Goal: Task Accomplishment & Management: Manage account settings

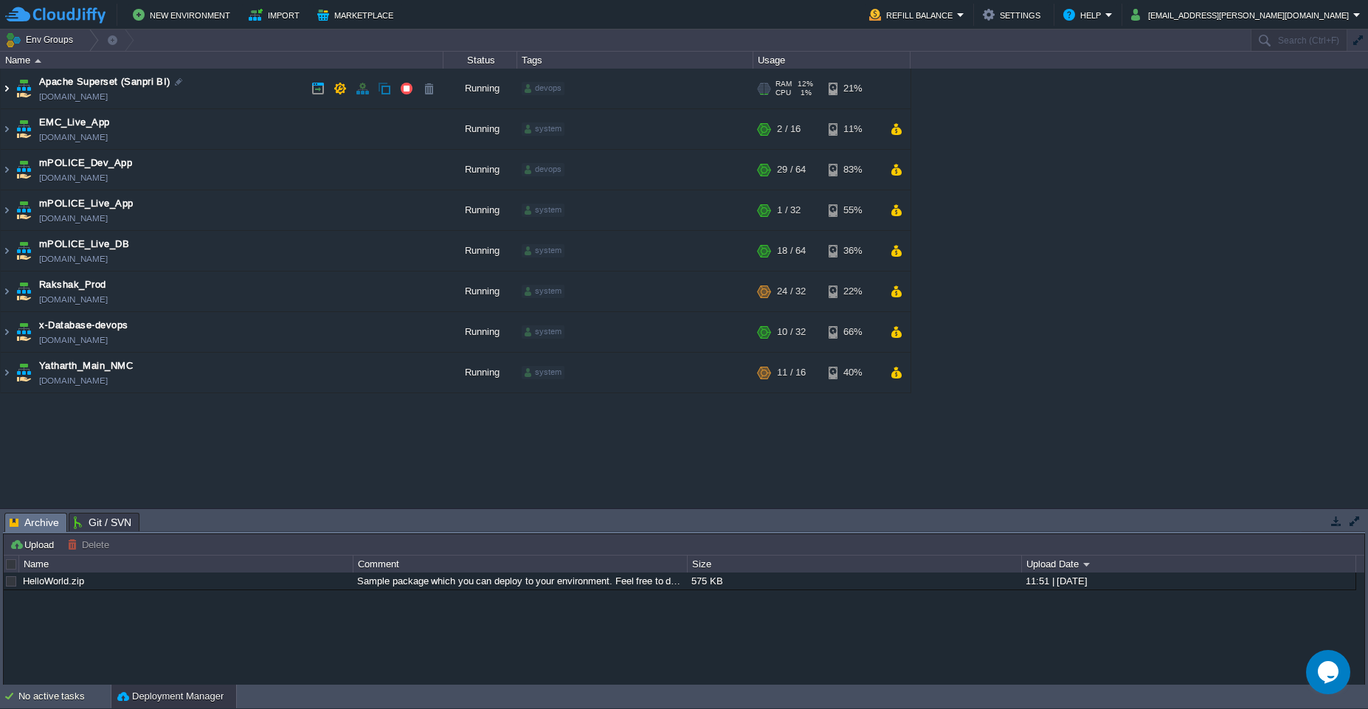
click at [8, 95] on img at bounding box center [7, 89] width 12 height 40
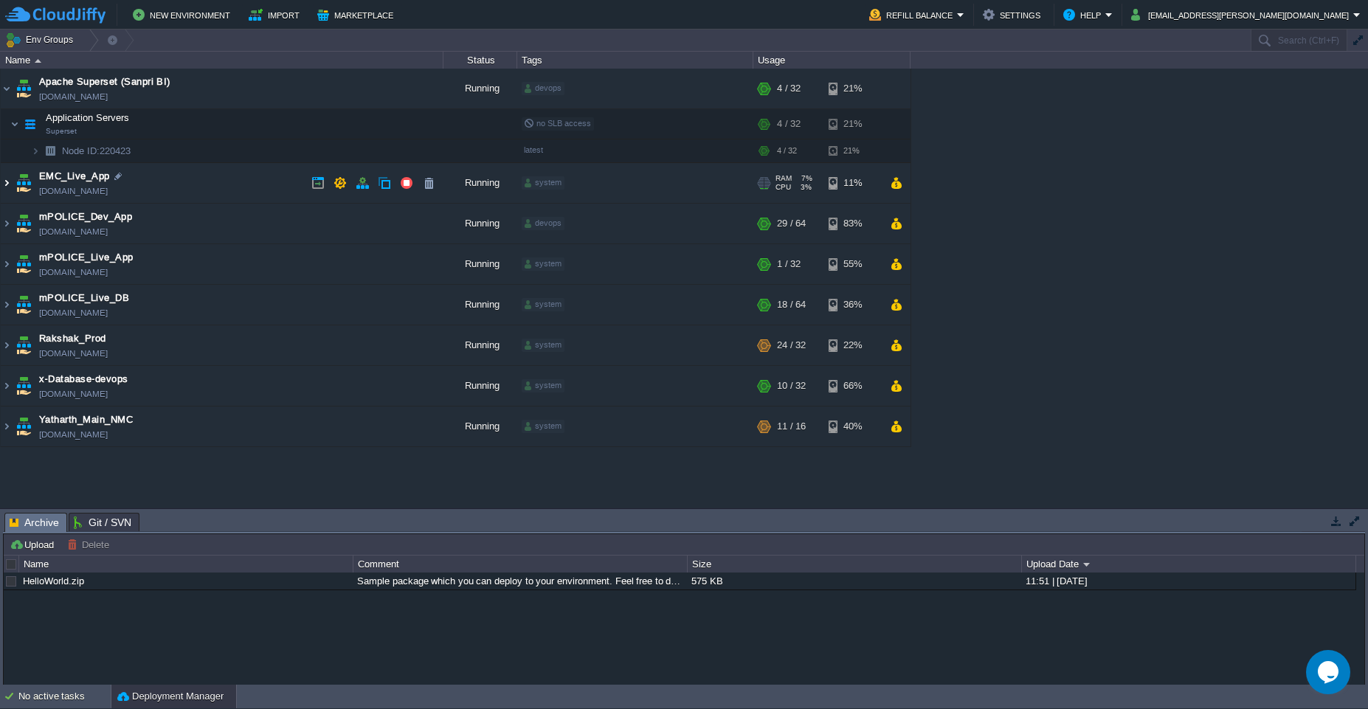
click at [10, 187] on img at bounding box center [7, 183] width 12 height 40
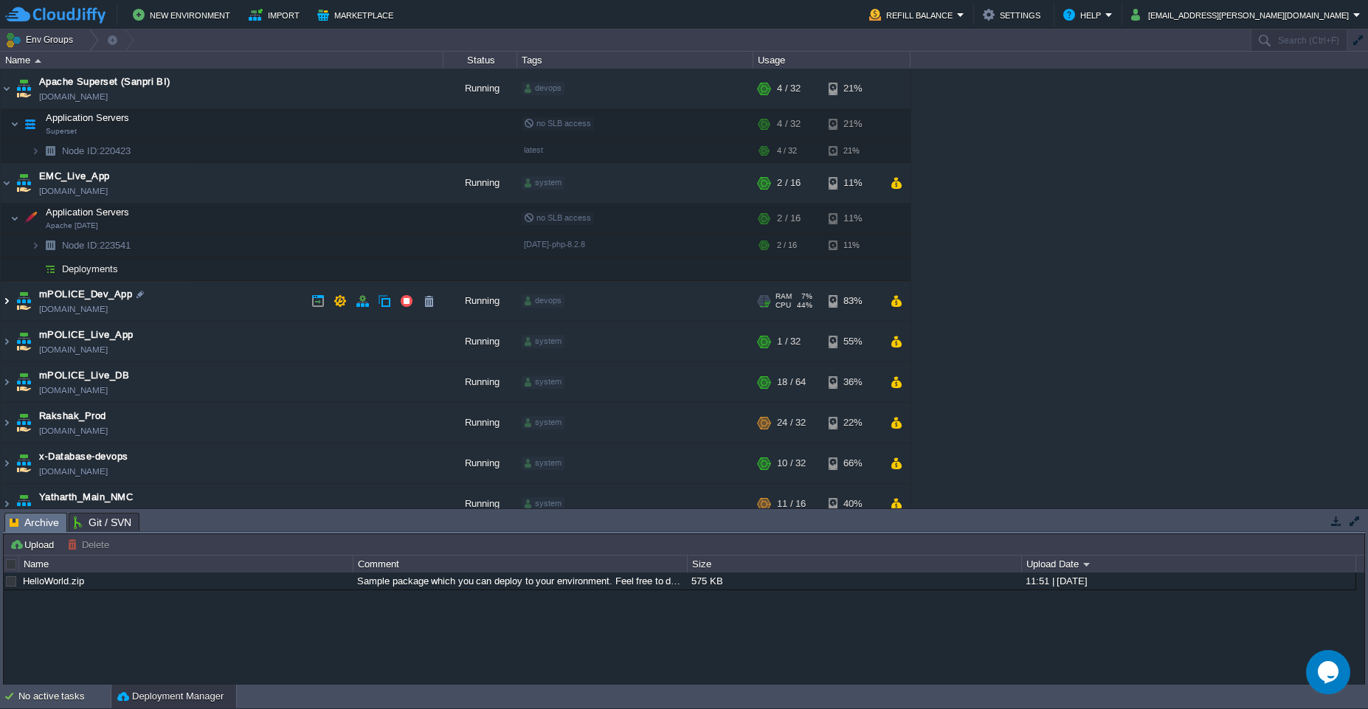
click at [7, 306] on img at bounding box center [7, 301] width 12 height 40
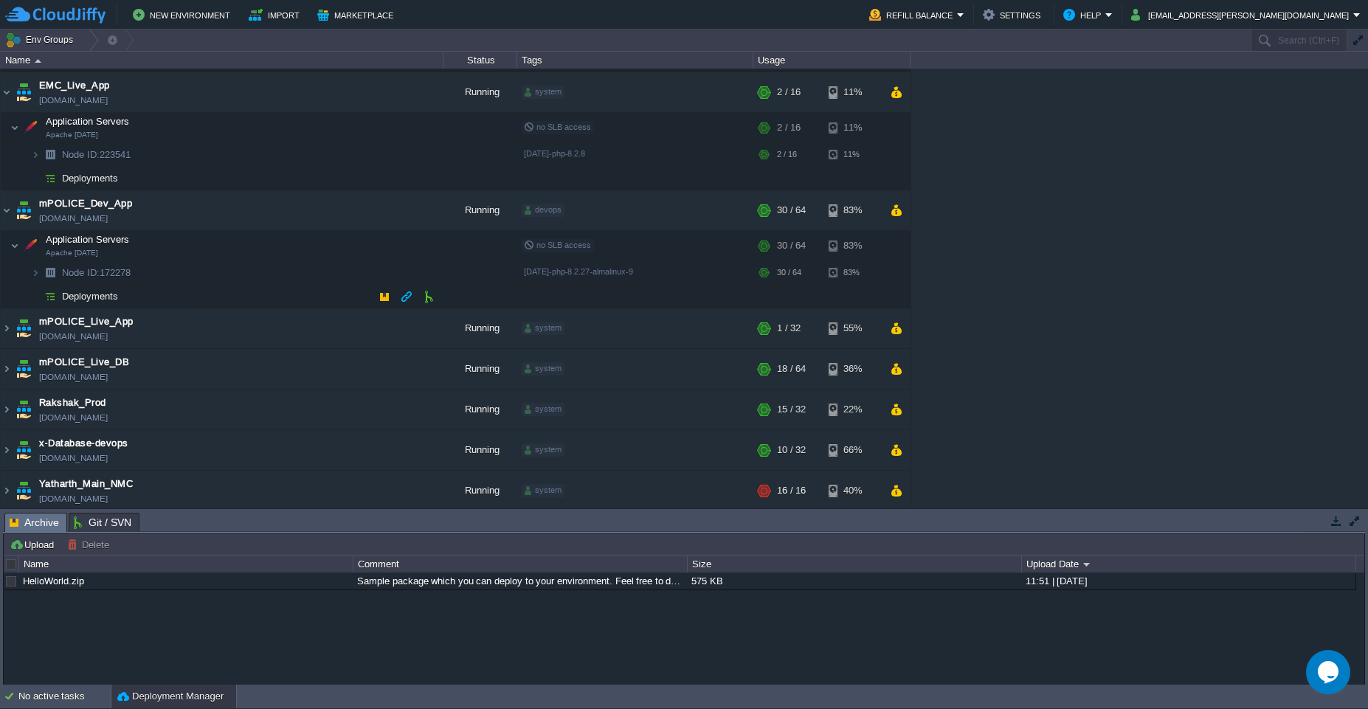
scroll to position [94, 0]
click at [10, 329] on img at bounding box center [7, 326] width 12 height 40
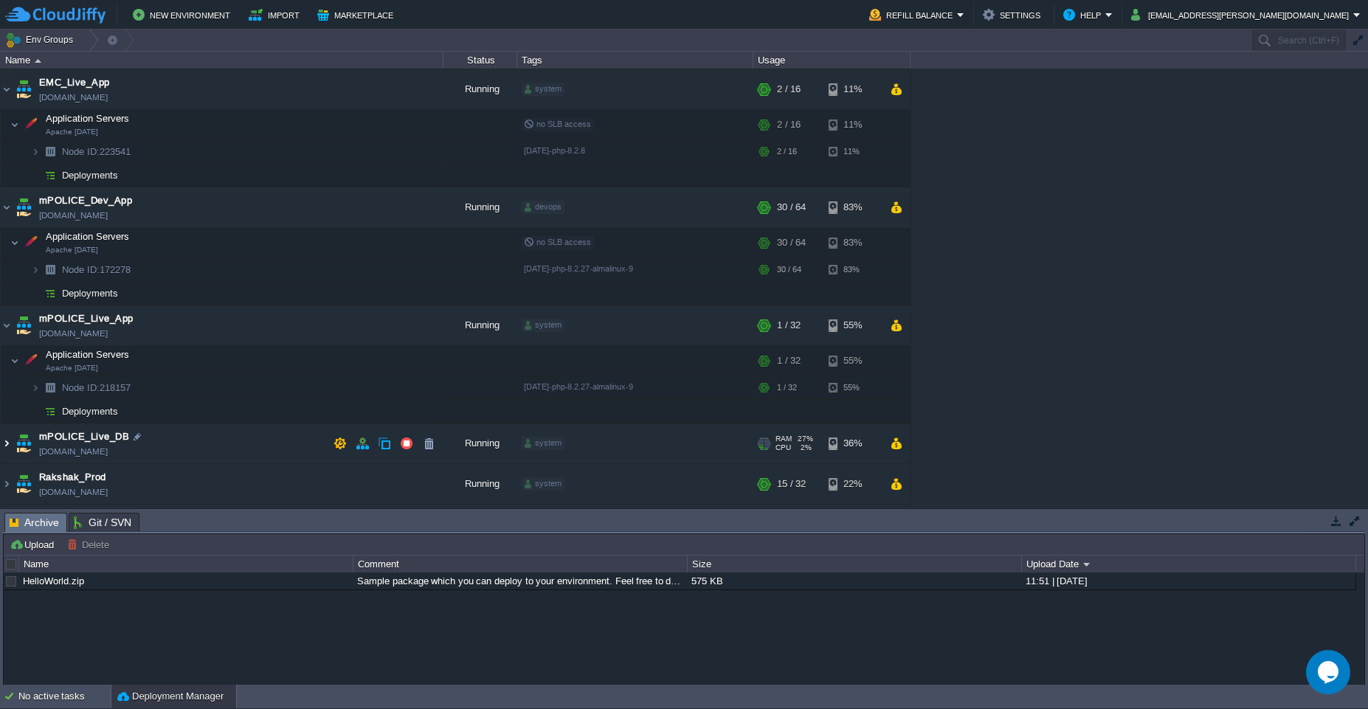
click at [8, 449] on img at bounding box center [7, 444] width 12 height 40
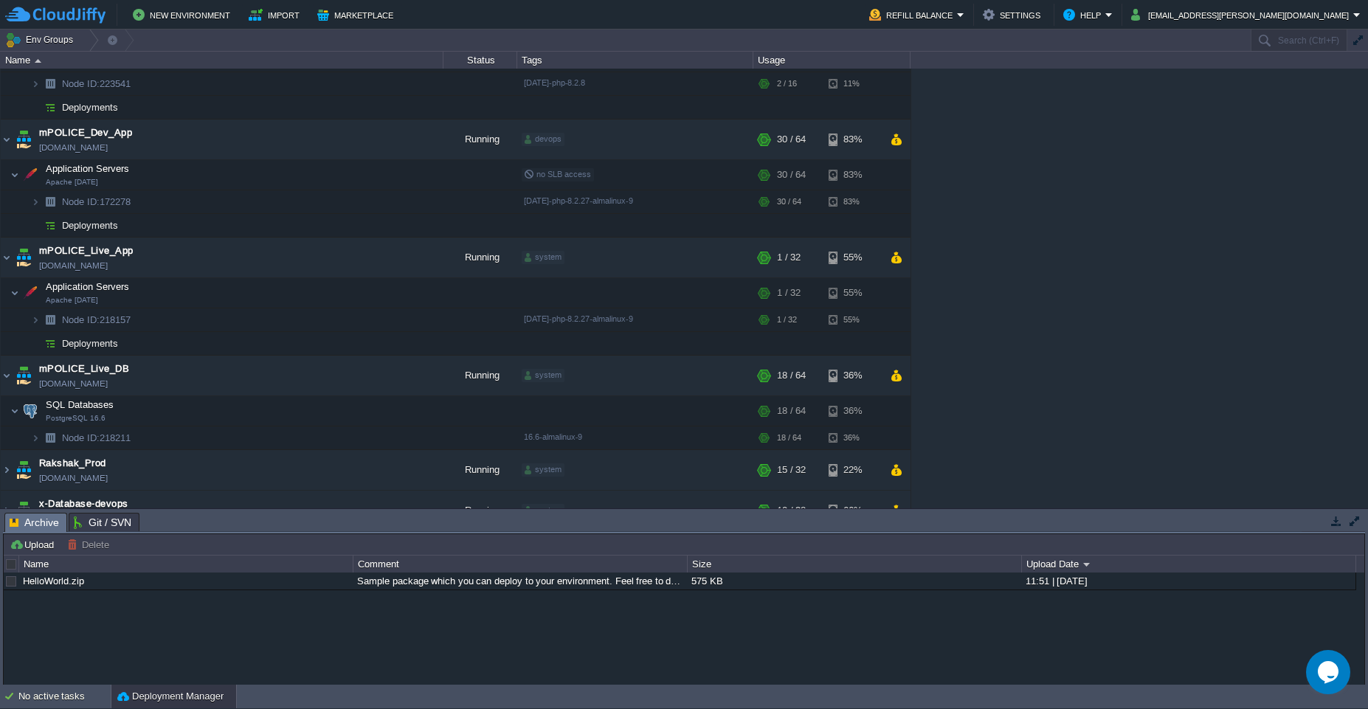
scroll to position [225, 0]
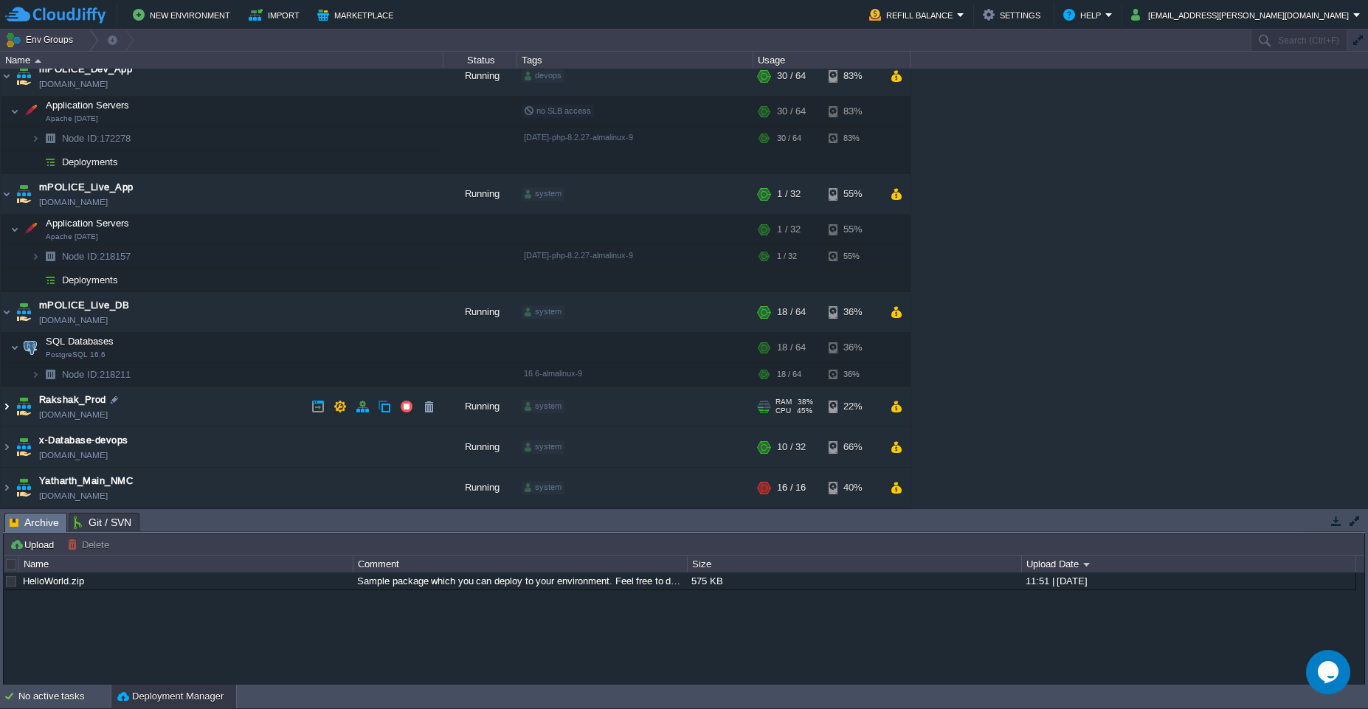
click at [4, 412] on img at bounding box center [7, 407] width 12 height 40
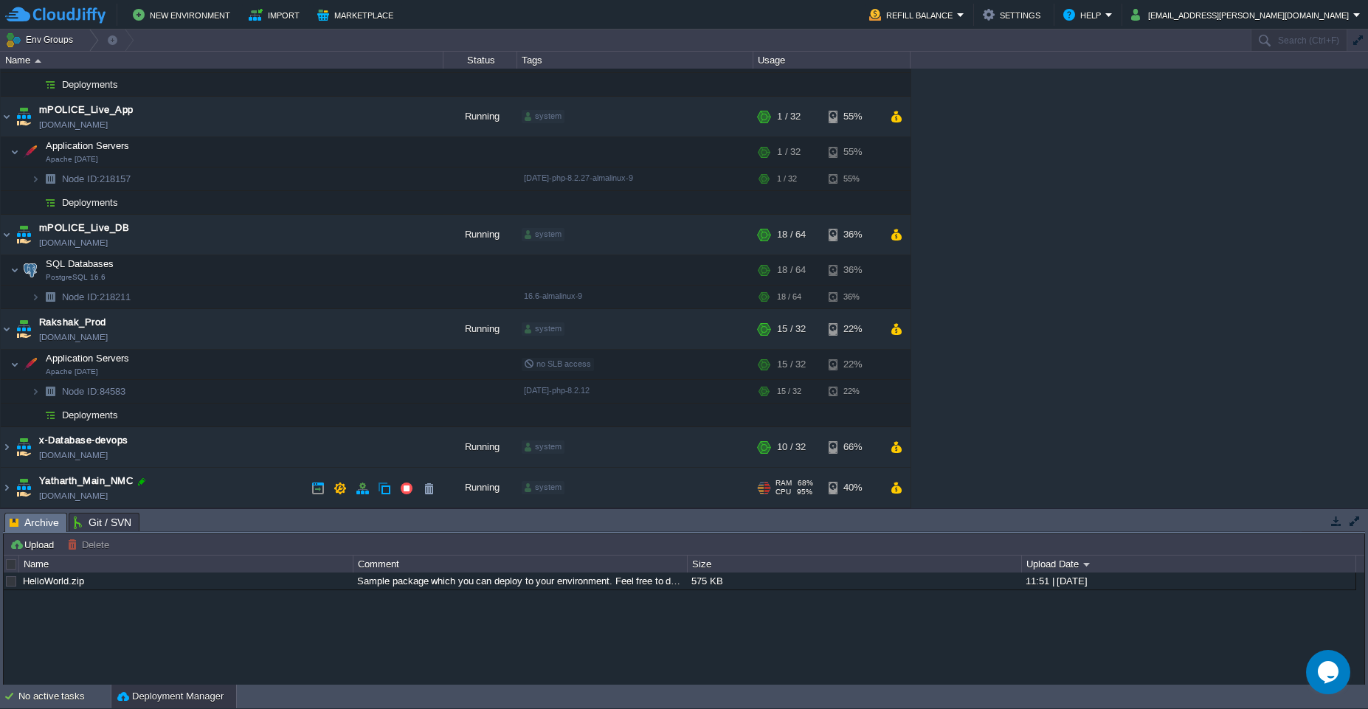
scroll to position [303, 0]
click at [8, 452] on img at bounding box center [7, 447] width 12 height 40
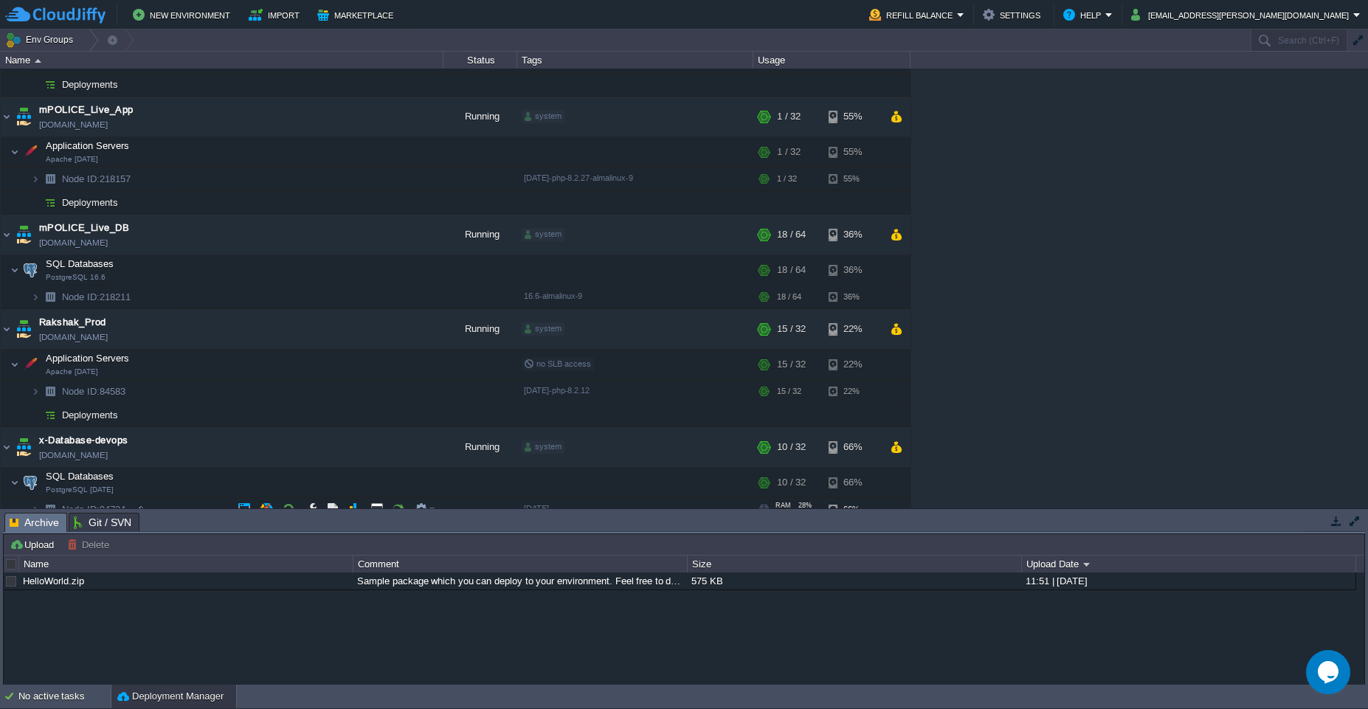
scroll to position [356, 0]
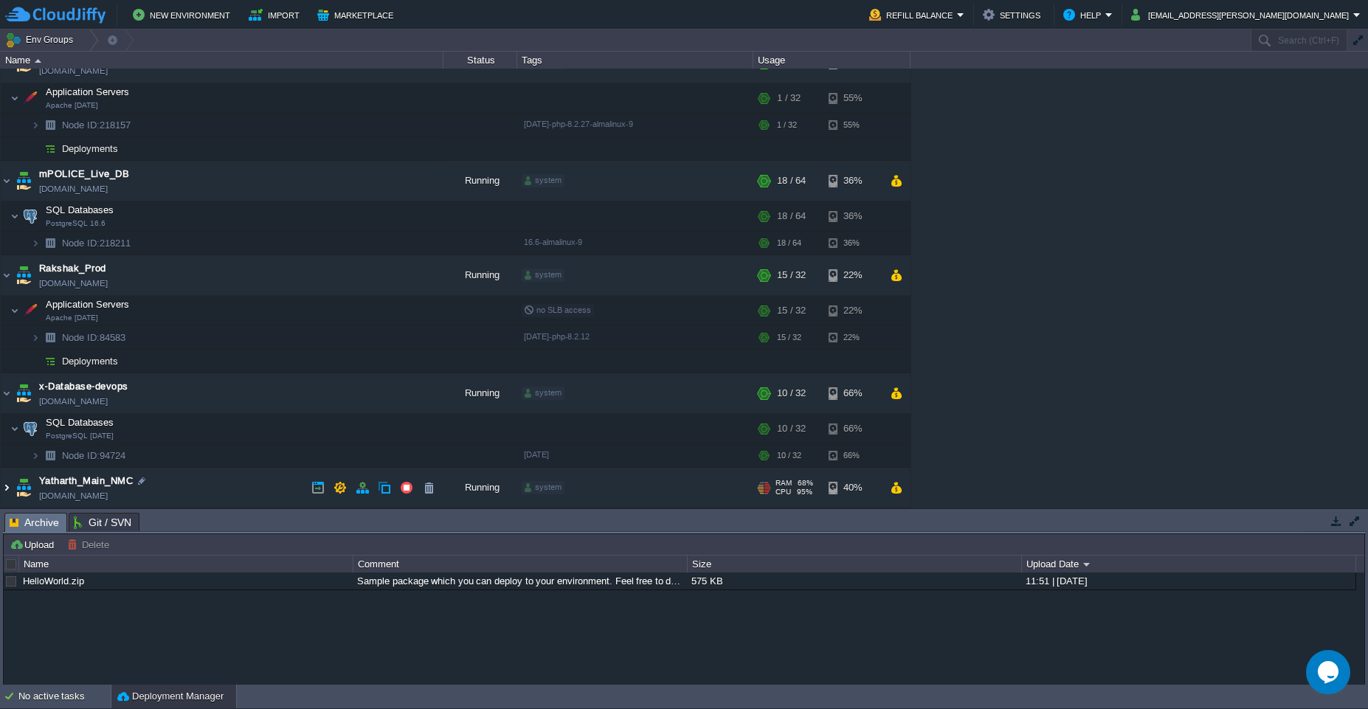
click at [6, 491] on img at bounding box center [7, 488] width 12 height 40
click at [6, 490] on img at bounding box center [7, 488] width 12 height 40
click at [7, 491] on img at bounding box center [7, 488] width 12 height 40
click at [10, 489] on img at bounding box center [7, 488] width 12 height 40
click at [4, 491] on img at bounding box center [7, 488] width 12 height 40
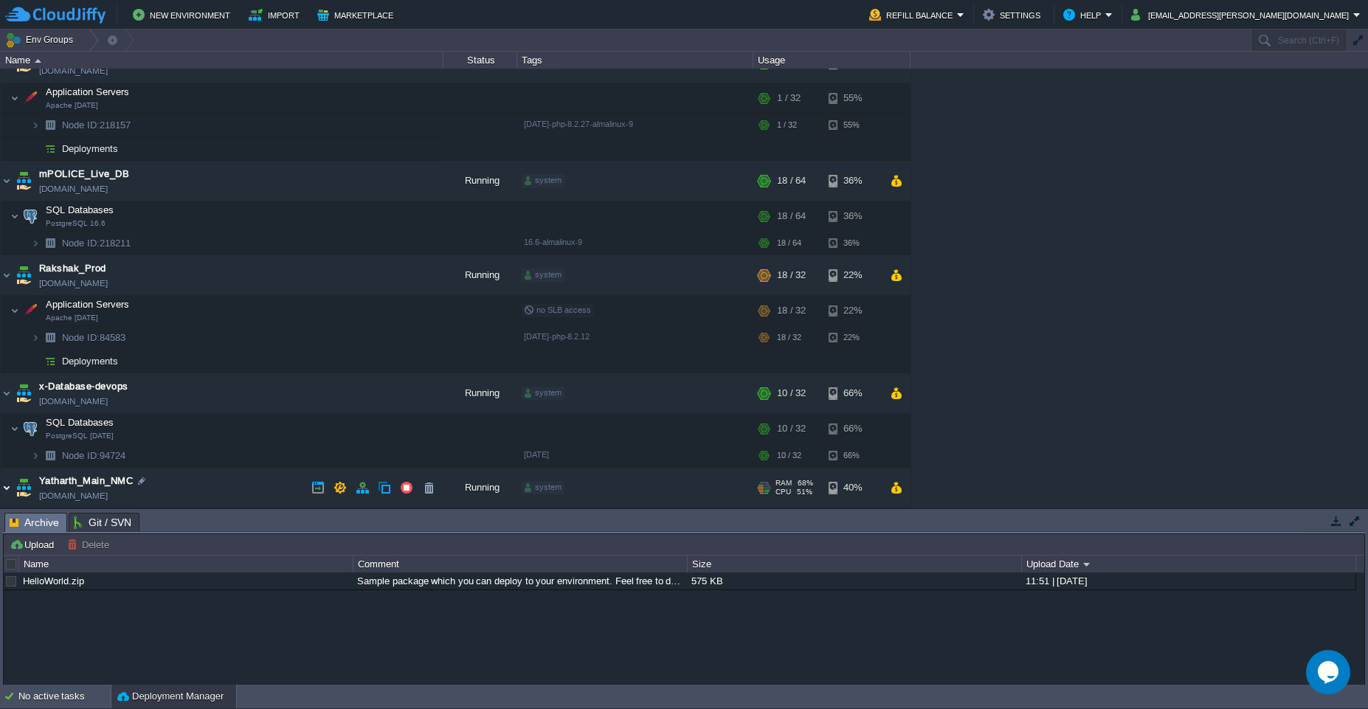
click at [10, 491] on img at bounding box center [7, 488] width 12 height 40
click at [11, 492] on img at bounding box center [7, 488] width 12 height 40
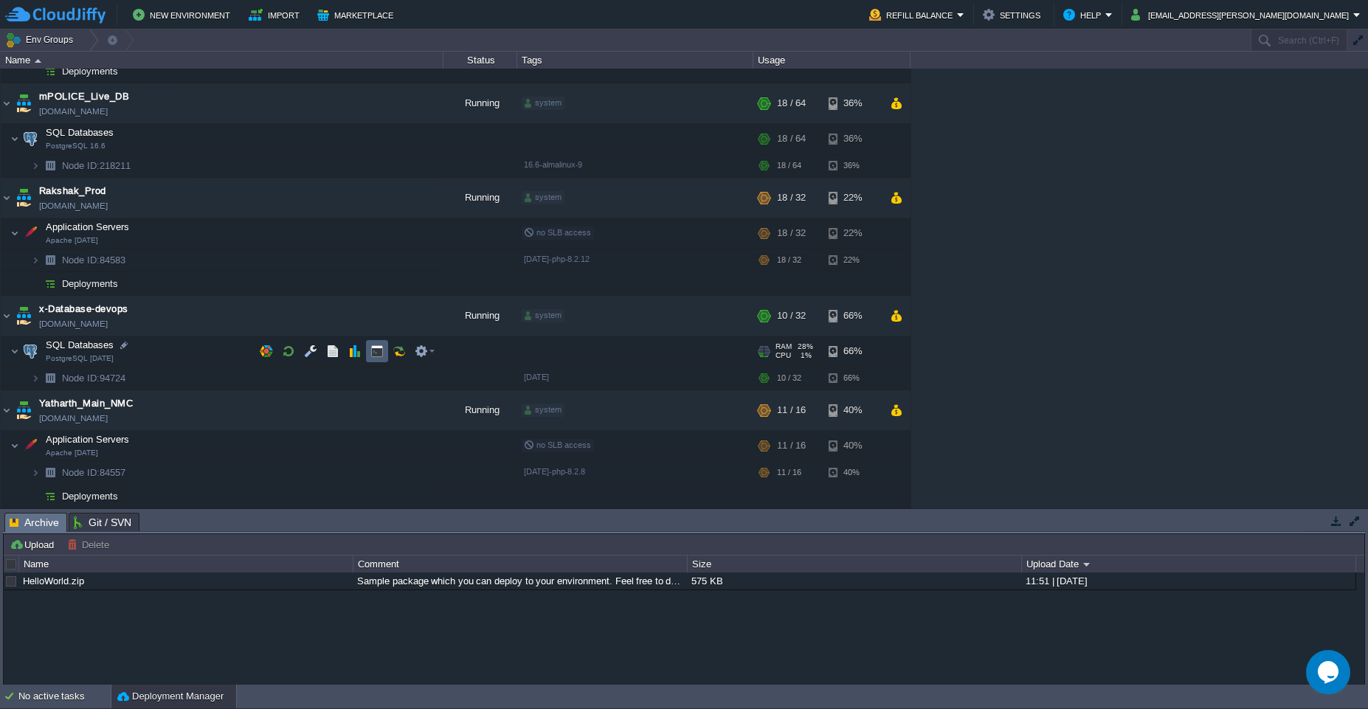
click at [376, 359] on td at bounding box center [377, 351] width 22 height 22
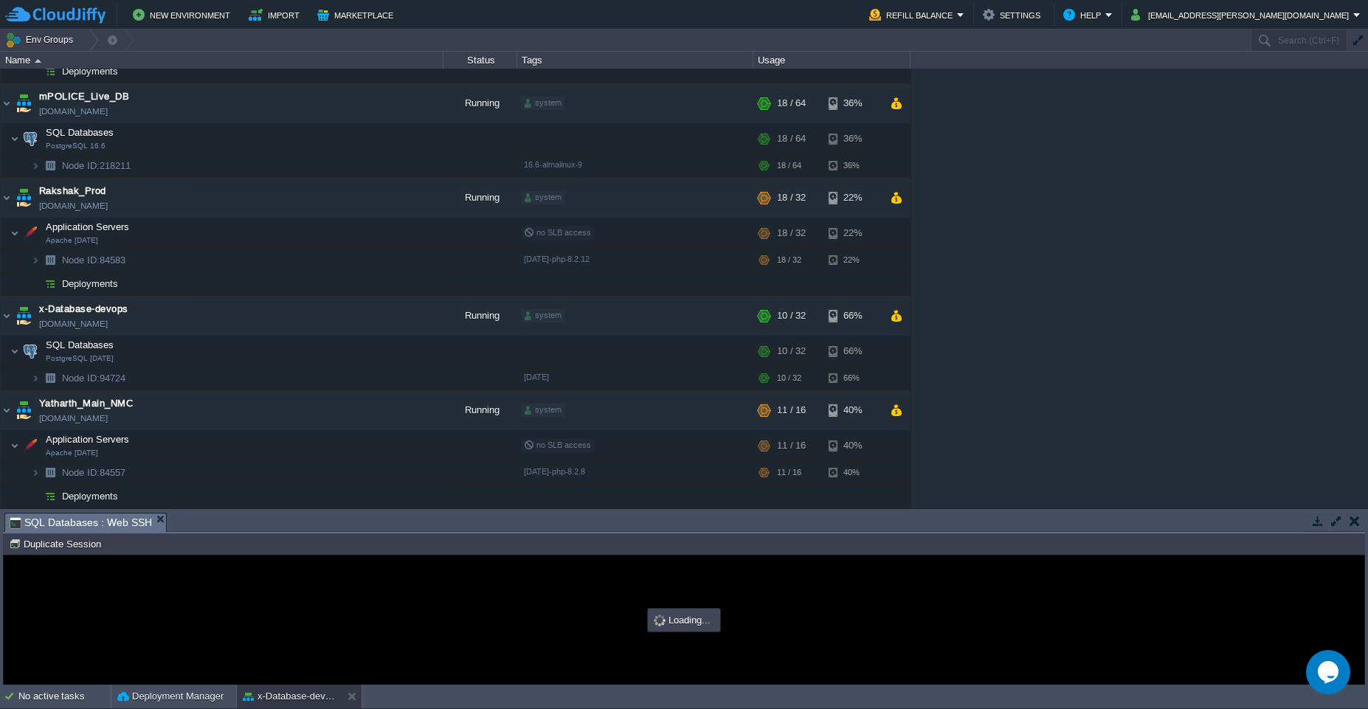
scroll to position [0, 0]
type input "#000000"
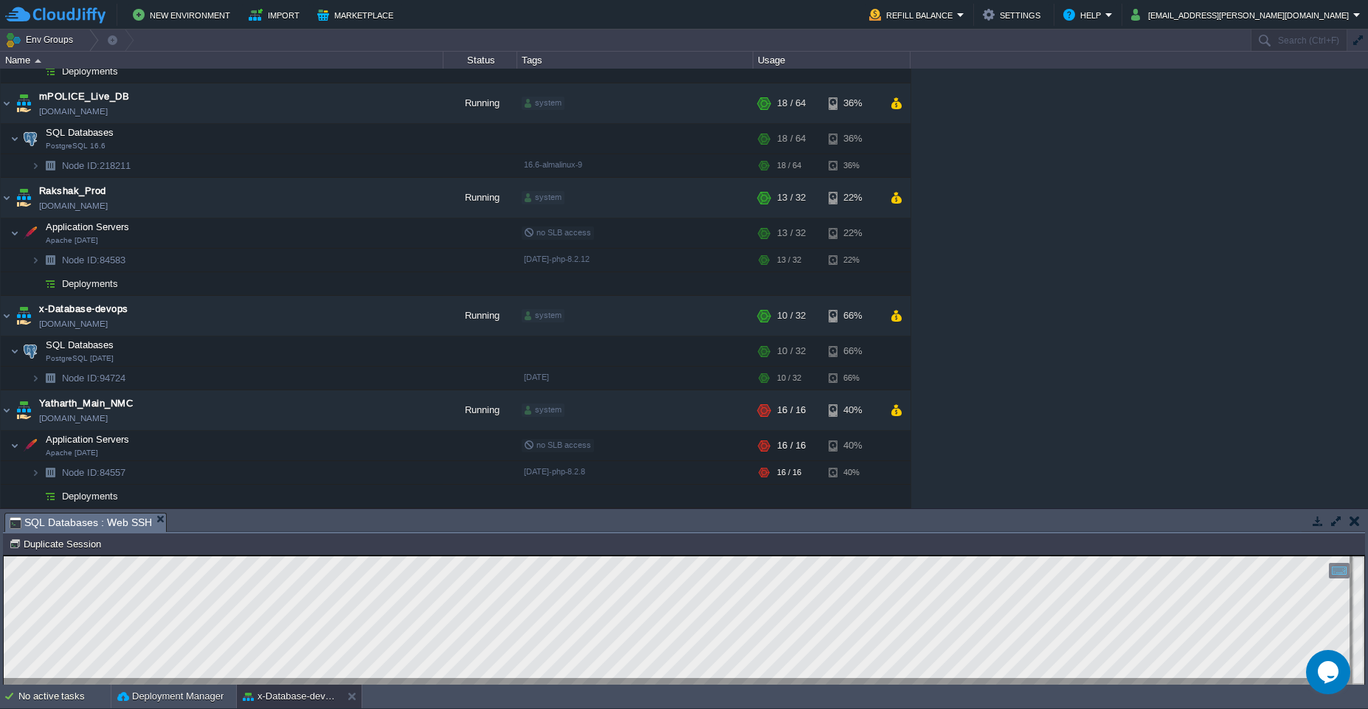
scroll to position [345, 0]
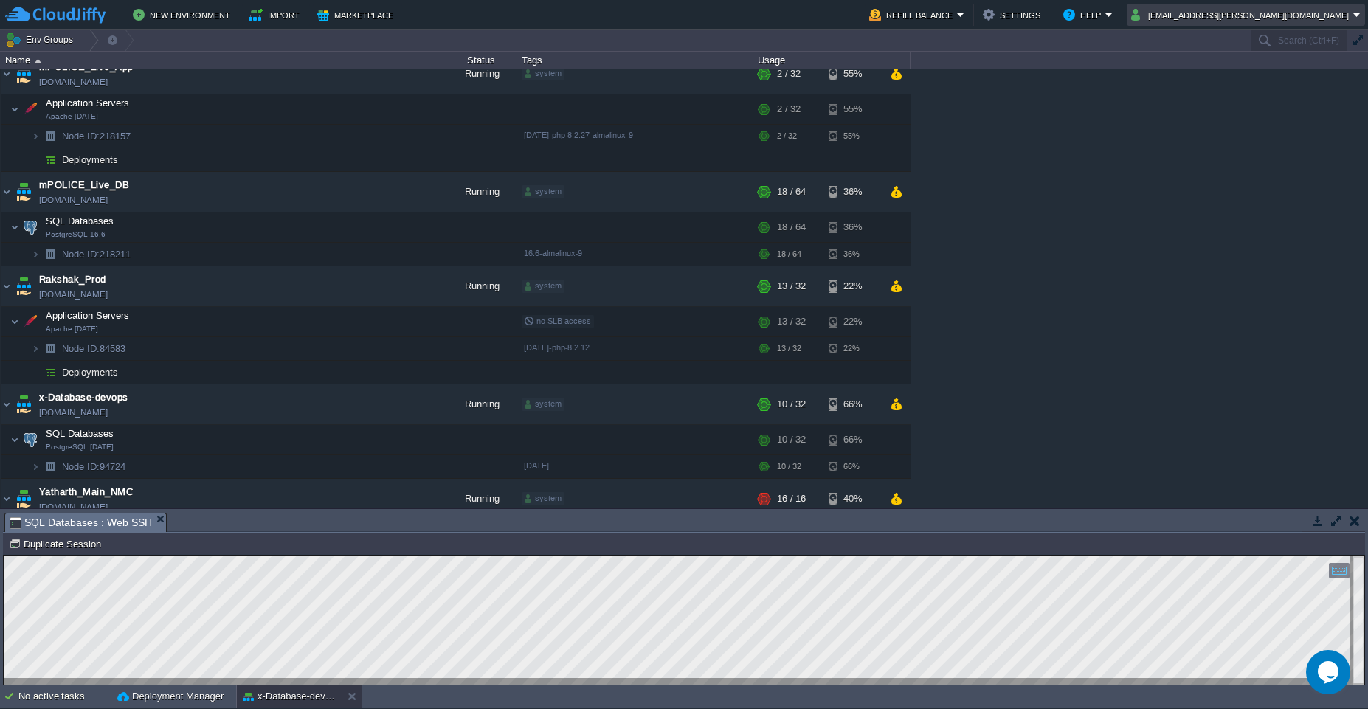
click at [1359, 20] on em "rakesh.giri@sanpri.net" at bounding box center [1245, 15] width 229 height 18
click at [1292, 80] on link "Sign out" at bounding box center [1292, 78] width 142 height 16
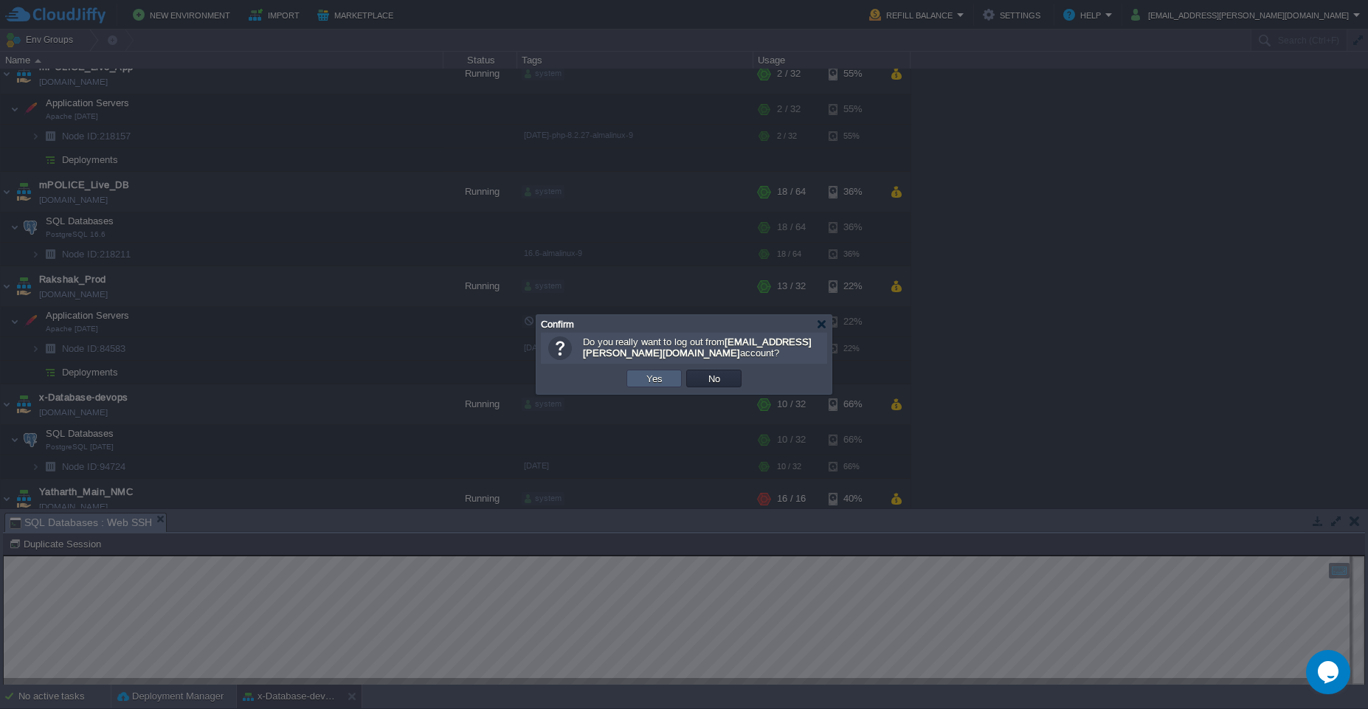
click at [656, 386] on td "Yes" at bounding box center [653, 379] width 55 height 18
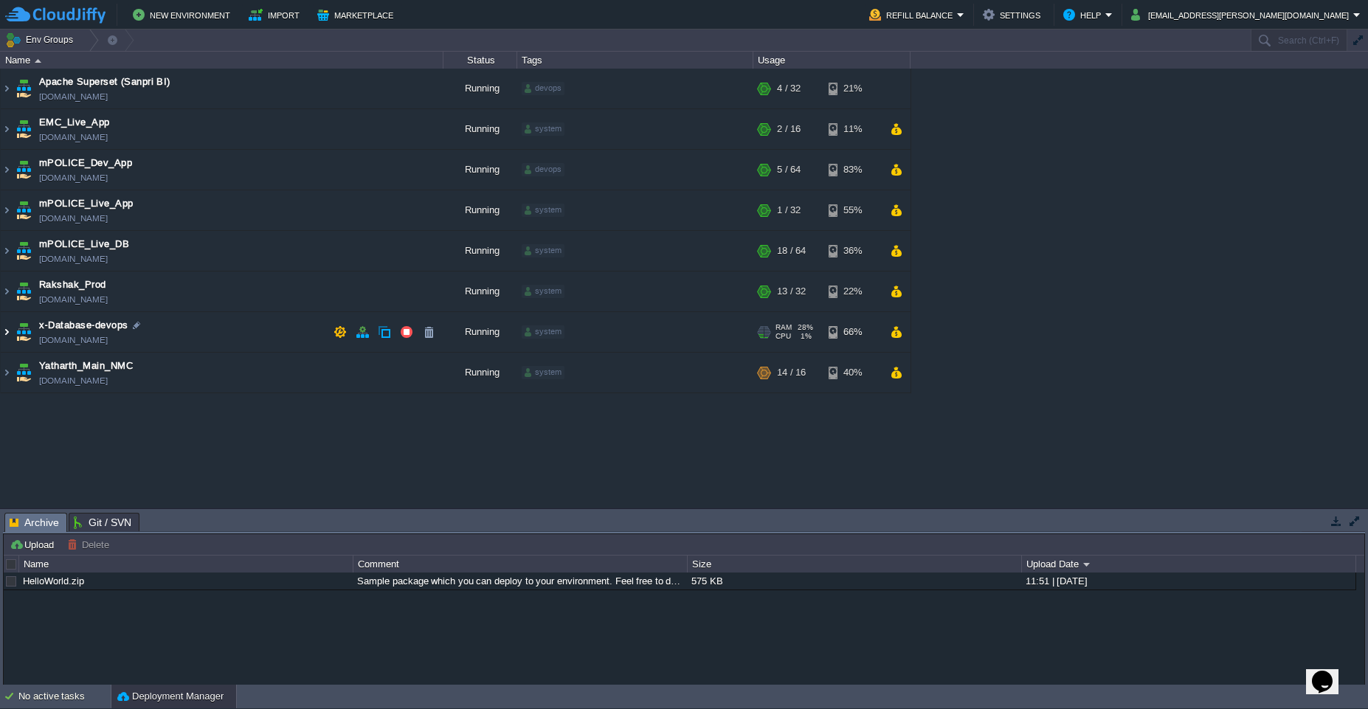
click at [9, 336] on img at bounding box center [7, 332] width 12 height 40
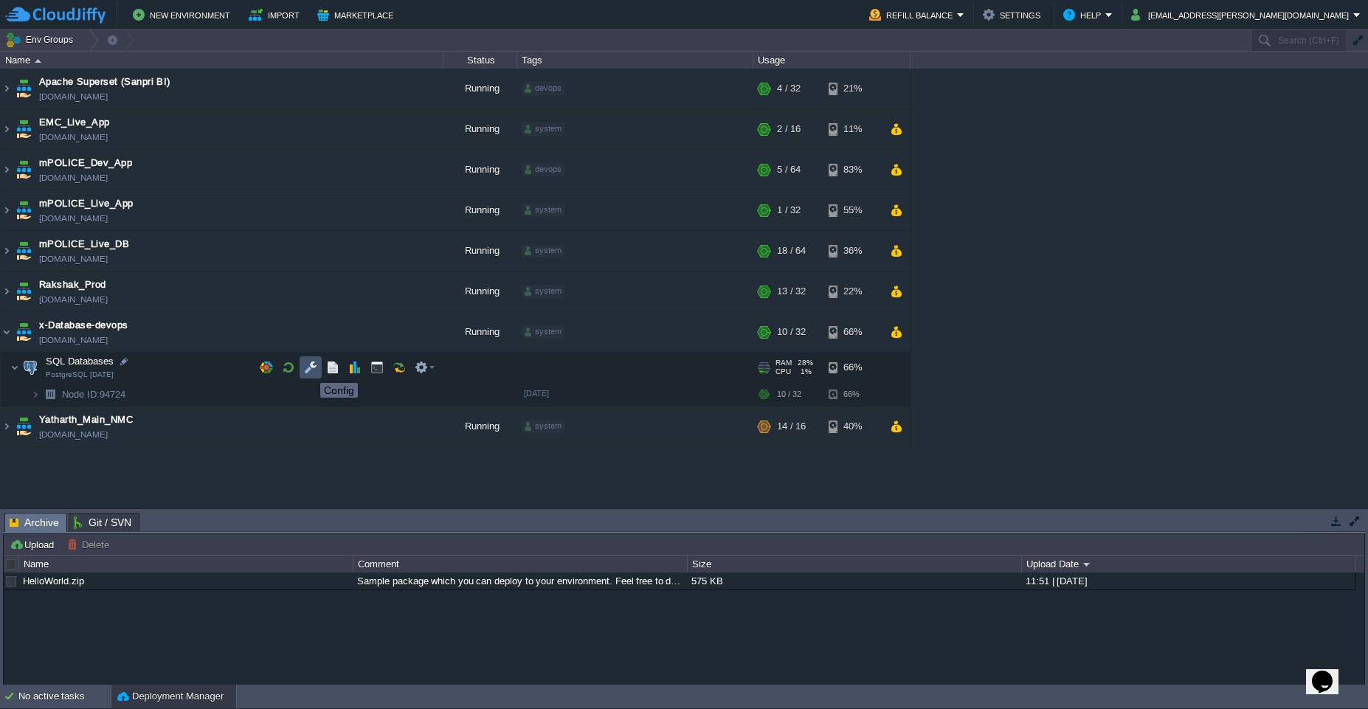
click at [309, 370] on button "button" at bounding box center [310, 367] width 13 height 13
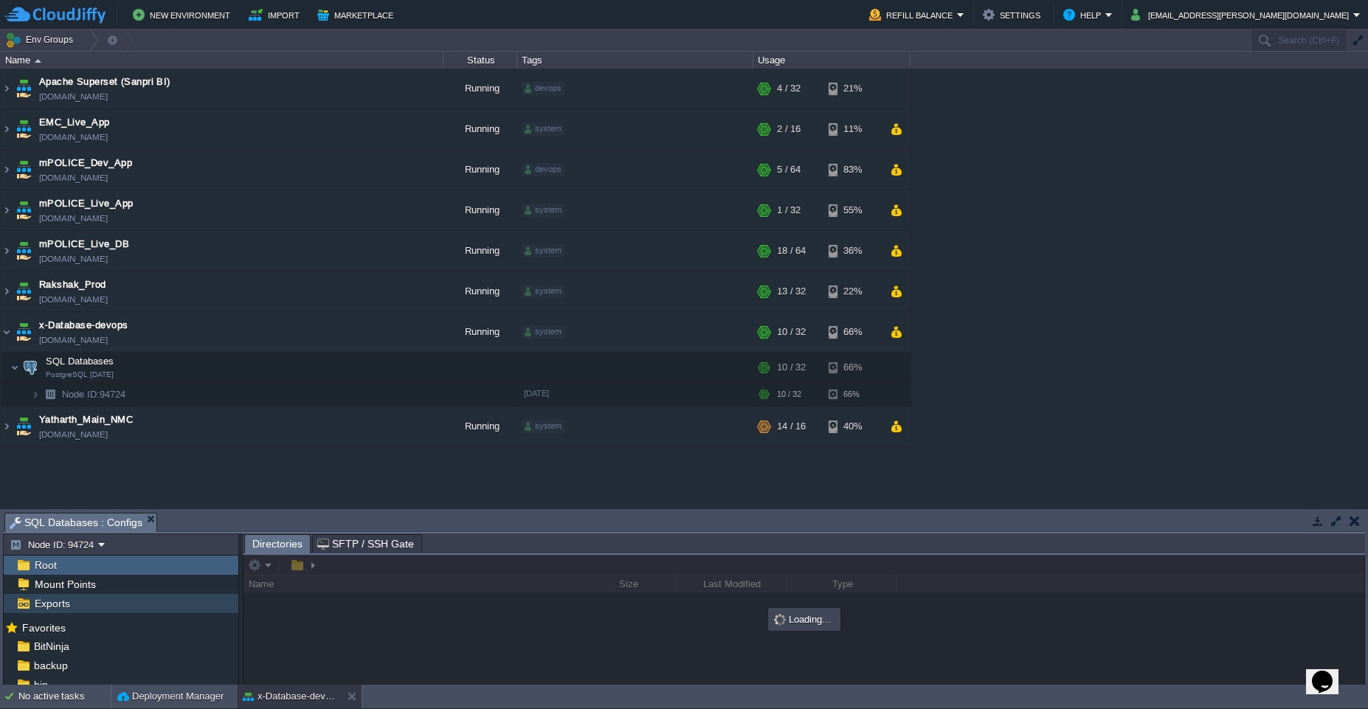
click at [53, 606] on span "Exports" at bounding box center [52, 603] width 41 height 13
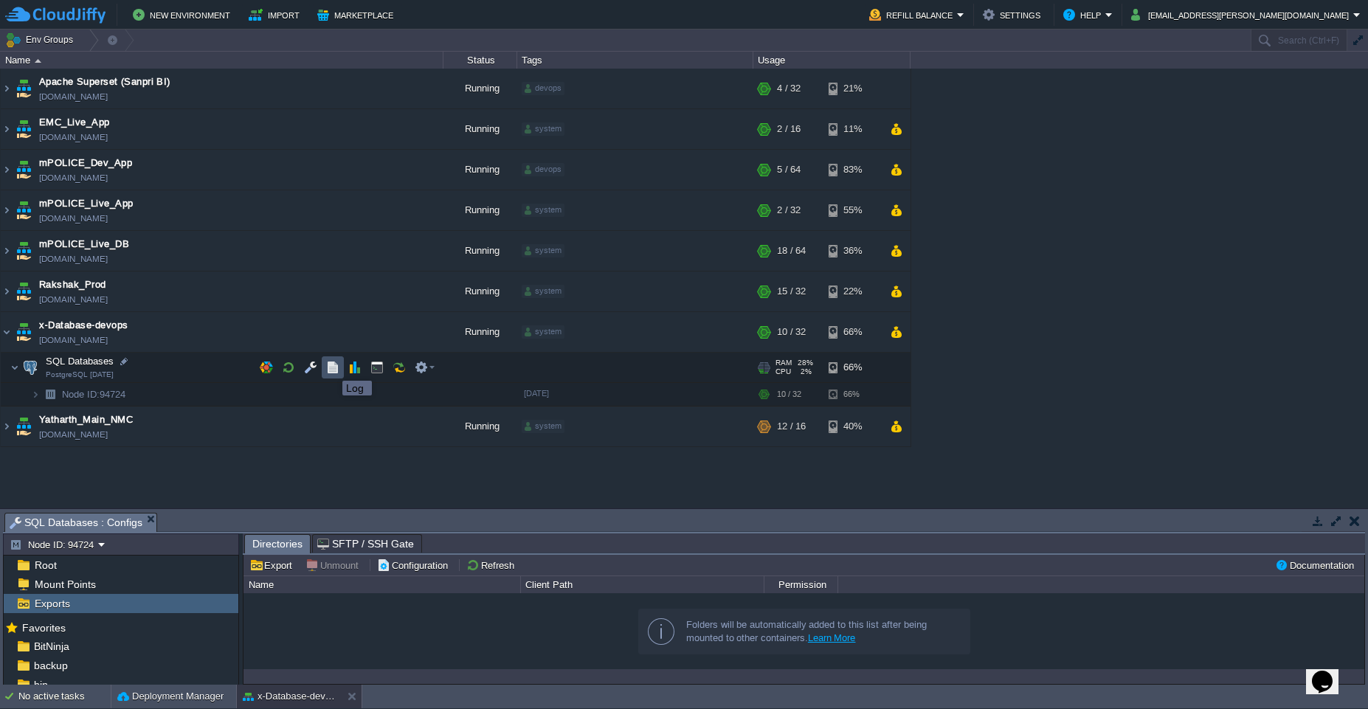
click at [331, 367] on button "button" at bounding box center [332, 367] width 13 height 13
click at [94, 522] on span "SQL Databases : Configs" at bounding box center [76, 523] width 133 height 18
